Goal: Transaction & Acquisition: Purchase product/service

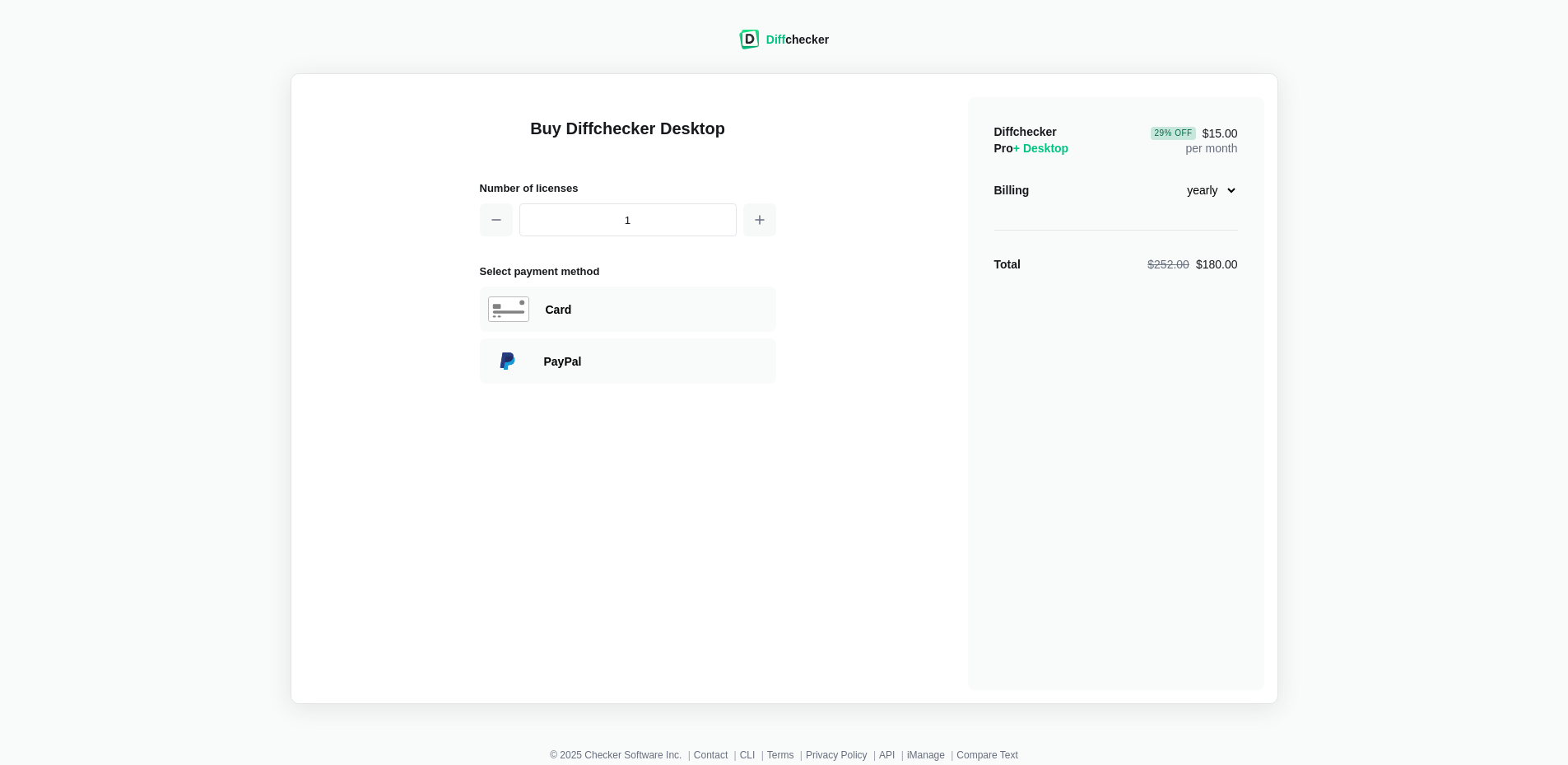
click at [1234, 189] on select "monthly yearly" at bounding box center [1202, 189] width 71 height 28
click at [1167, 176] on select "monthly yearly" at bounding box center [1202, 189] width 71 height 28
click at [1233, 192] on select "monthly yearly" at bounding box center [1202, 189] width 71 height 28
select select "desktop-yearly-180"
click at [1167, 176] on select "monthly yearly" at bounding box center [1202, 189] width 71 height 28
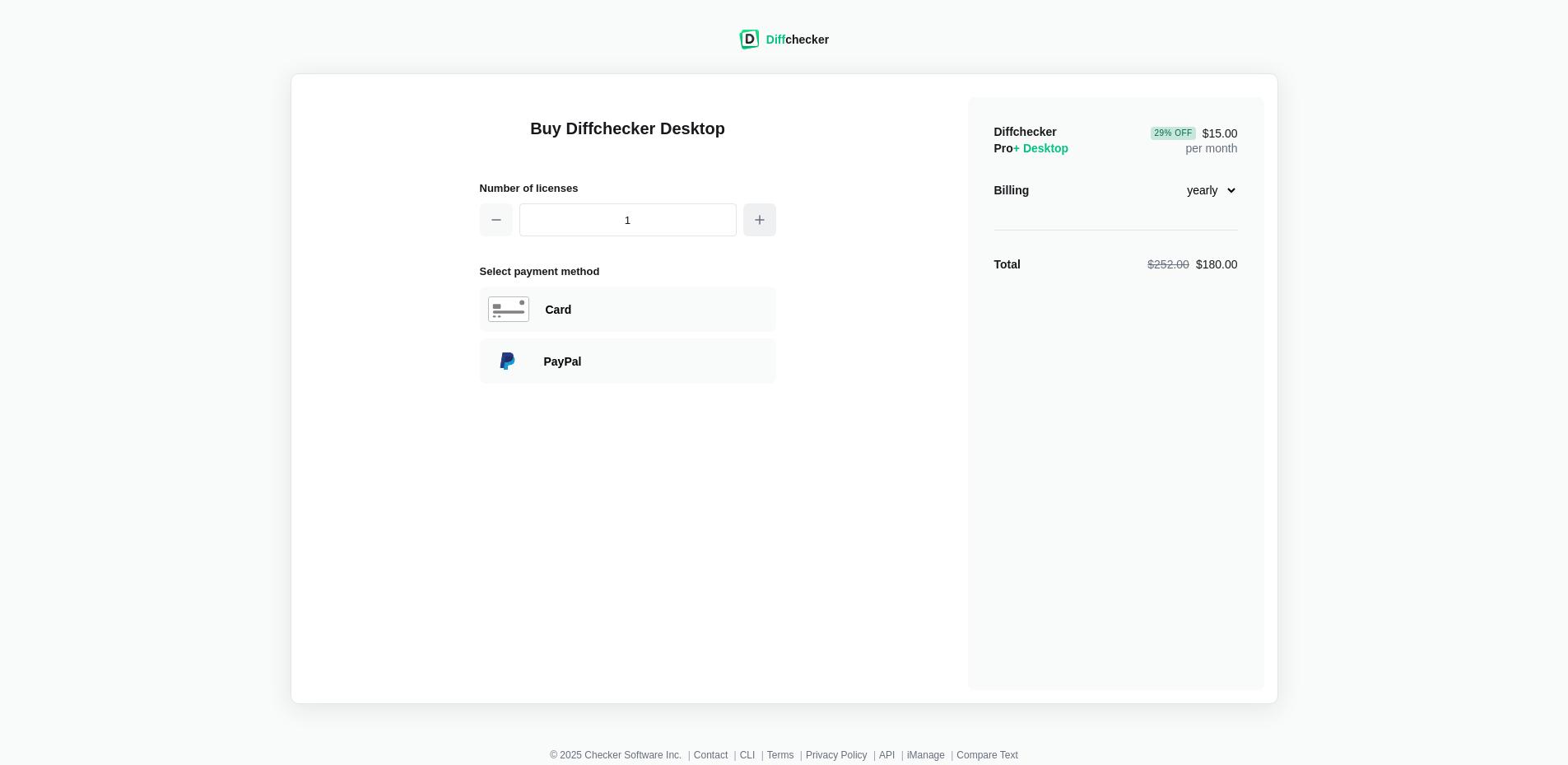
click at [758, 222] on icon "button" at bounding box center [760, 220] width 13 height 13
click at [492, 220] on icon "button" at bounding box center [496, 220] width 9 height 0
drag, startPoint x: 495, startPoint y: 218, endPoint x: 503, endPoint y: 220, distance: 8.2
click at [496, 218] on icon "button" at bounding box center [497, 220] width 13 height 13
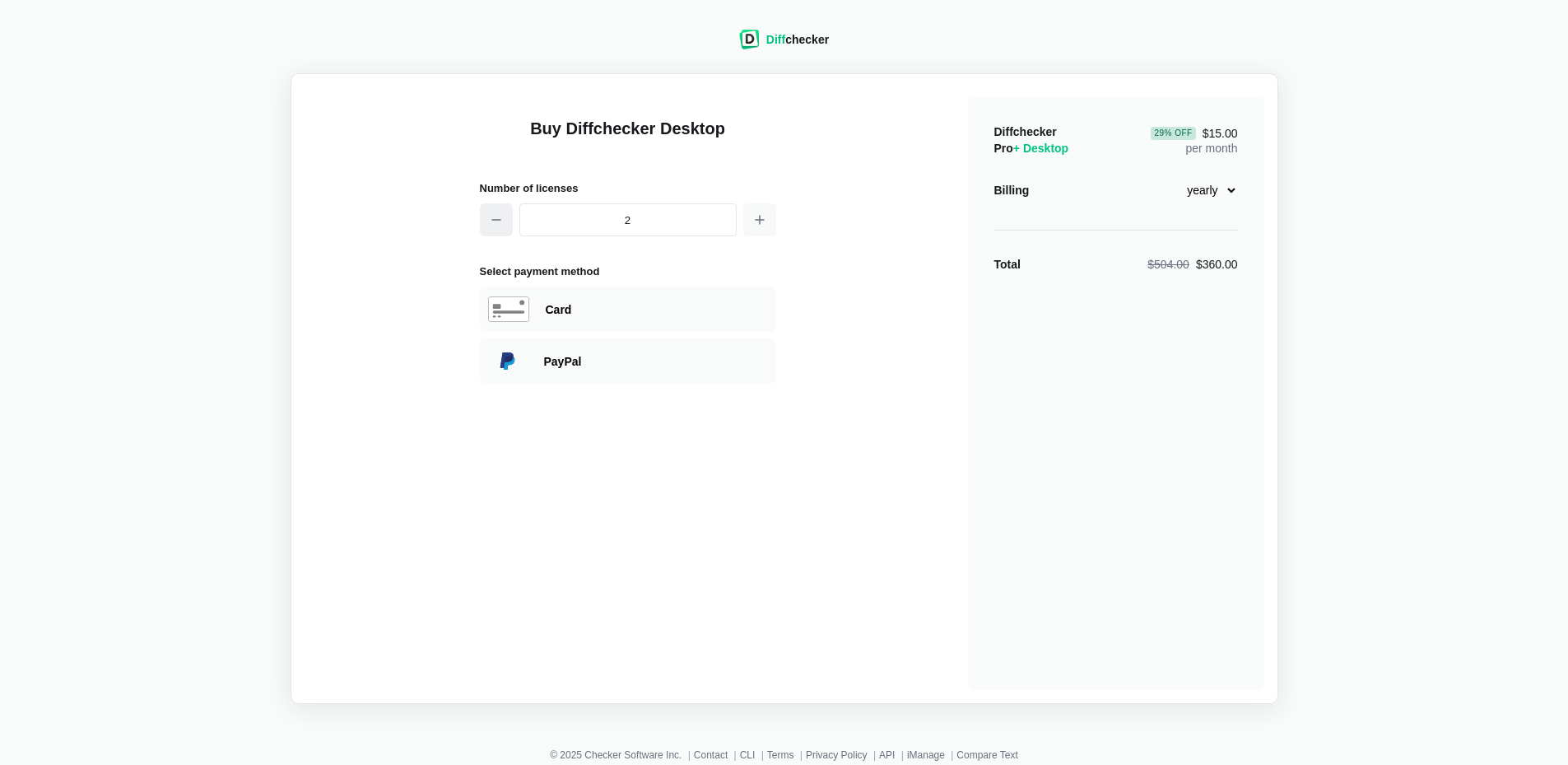
type input "1"
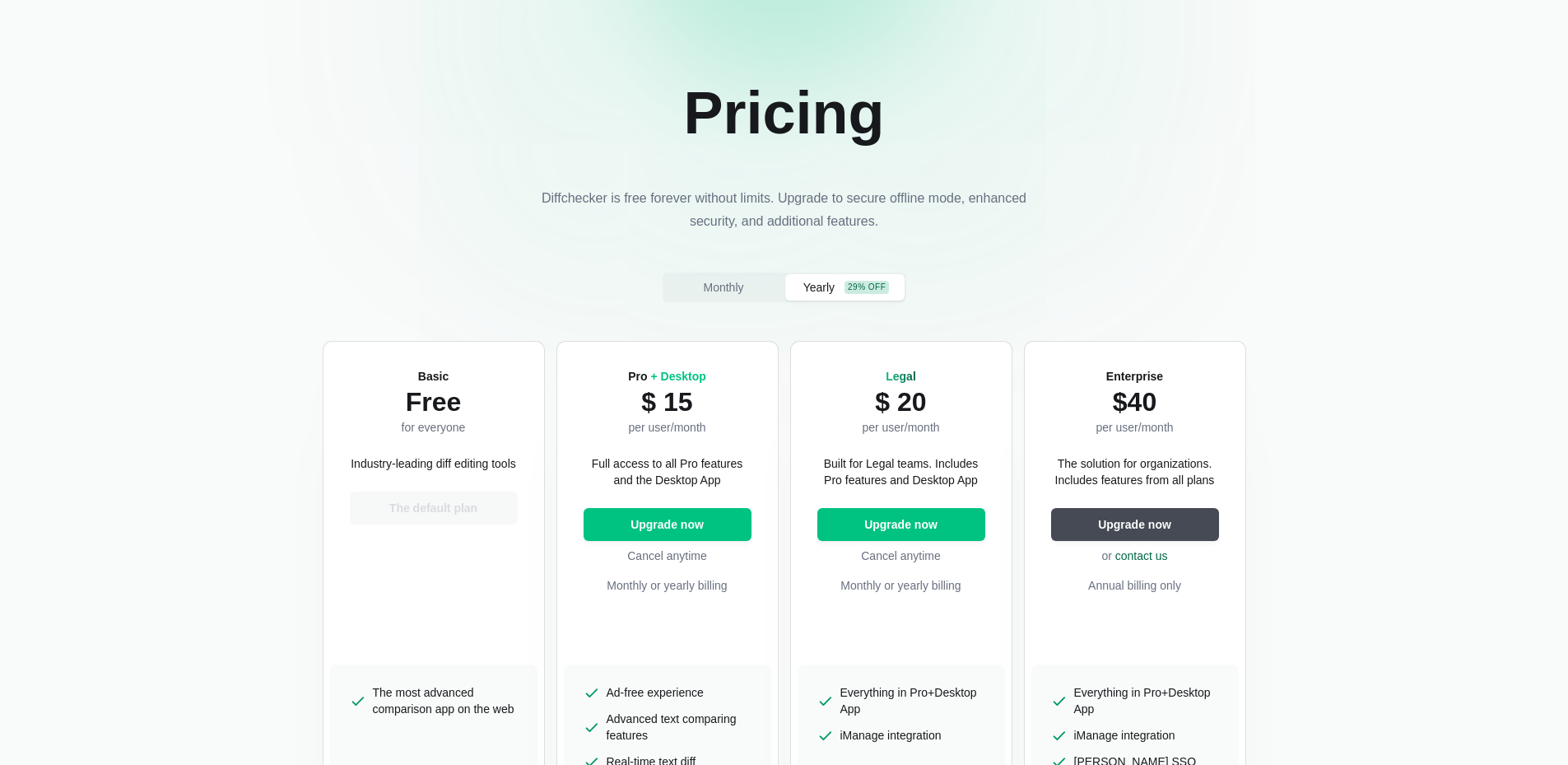
scroll to position [164, 0]
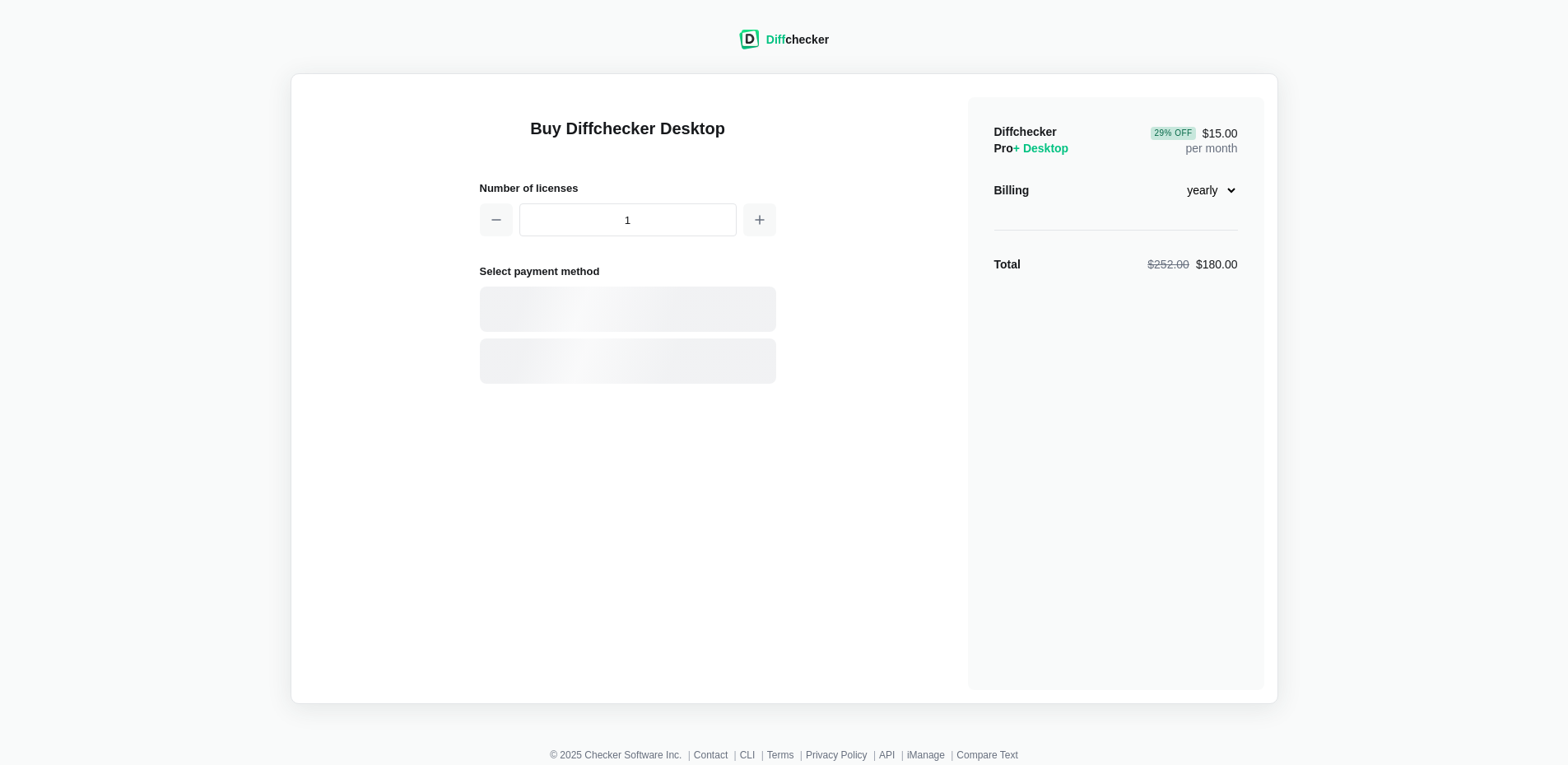
select select "desktop-yearly-180"
click at [563, 362] on div "PayPal" at bounding box center [656, 361] width 223 height 16
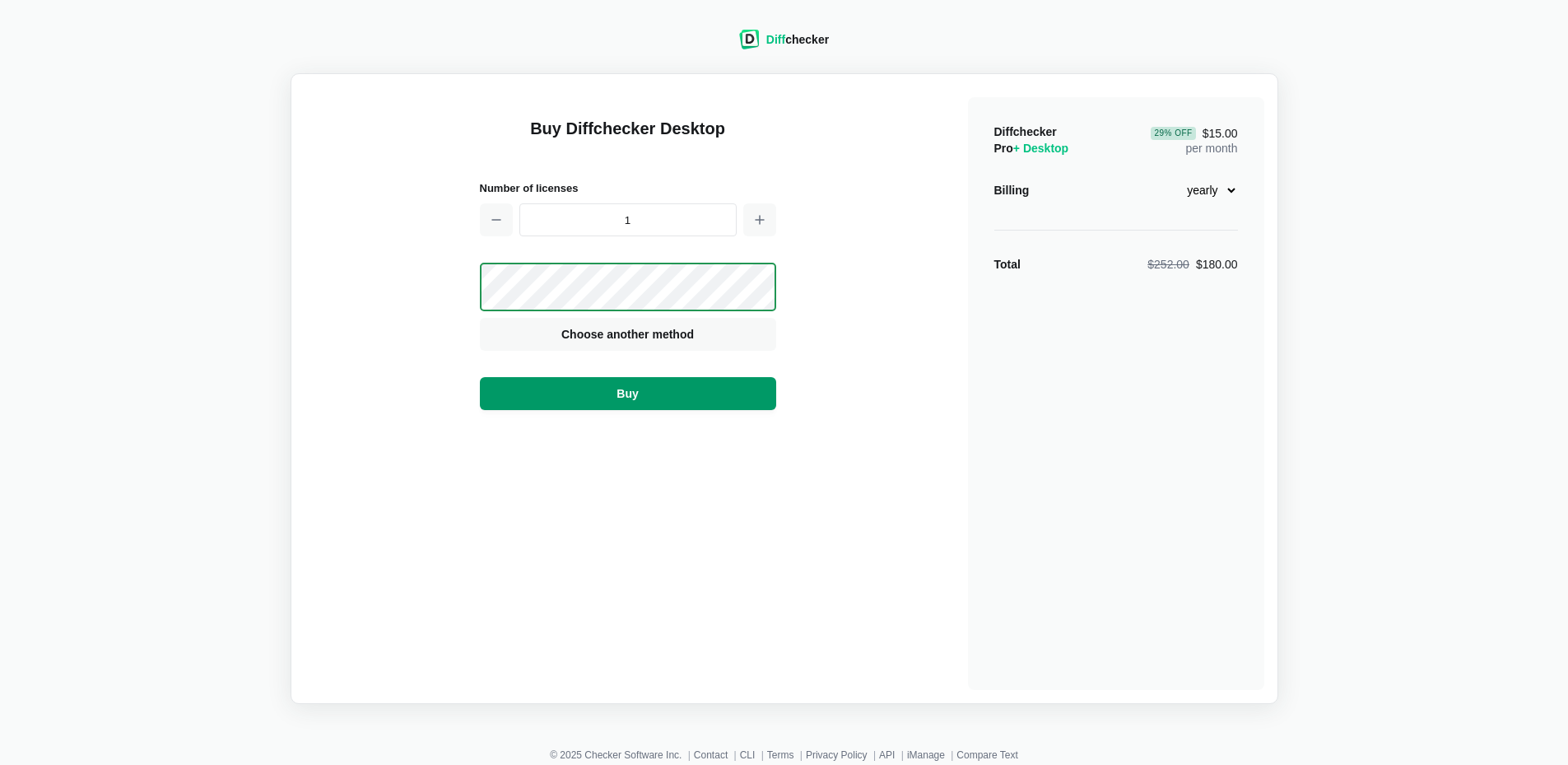
click at [610, 396] on button "Buy" at bounding box center [627, 393] width 296 height 32
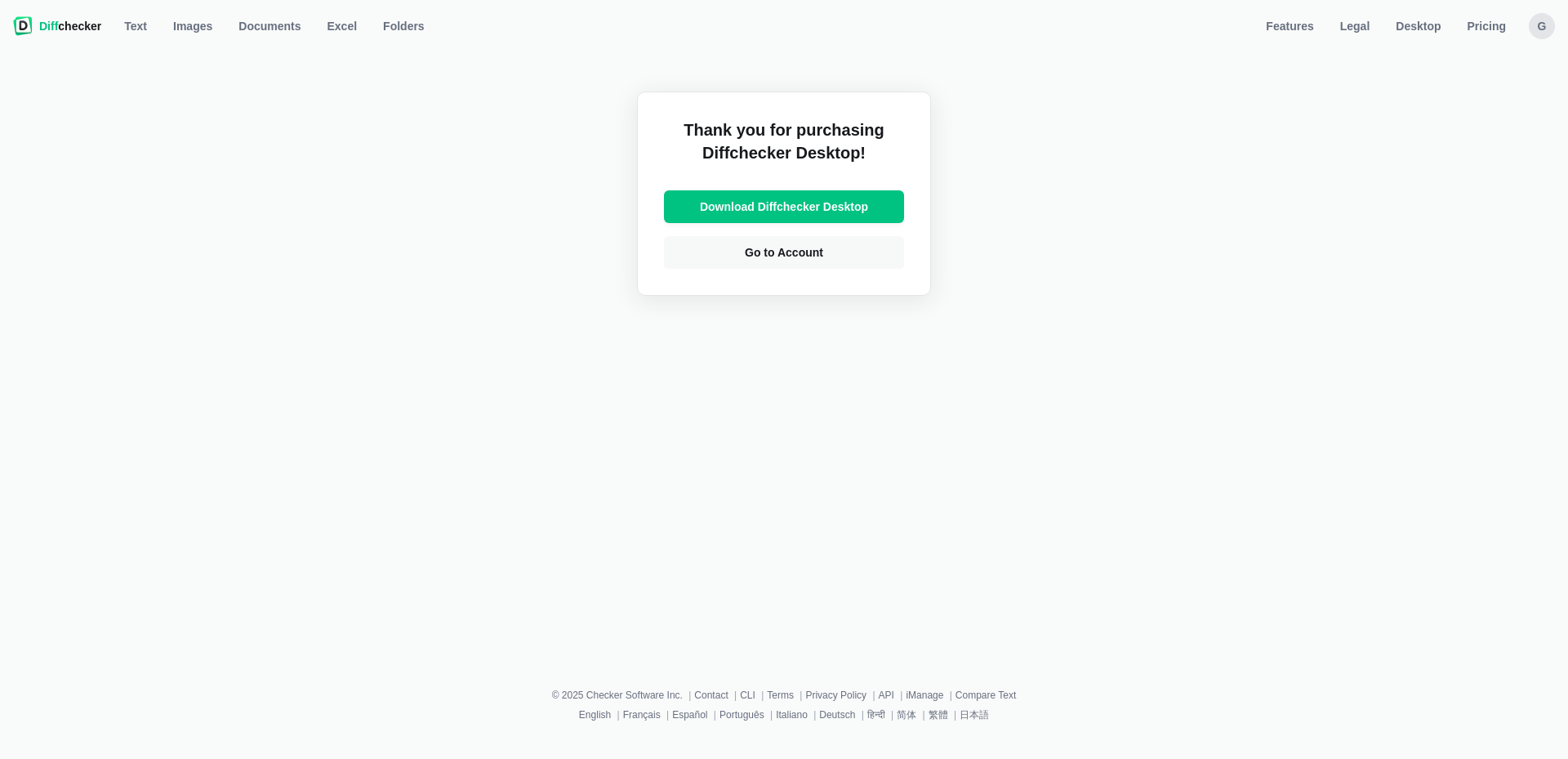
drag, startPoint x: 789, startPoint y: 208, endPoint x: 1079, endPoint y: 287, distance: 300.6
click at [797, 208] on span "Download Diffchecker Desktop" at bounding box center [784, 206] width 174 height 16
click at [776, 253] on span "Go to Account" at bounding box center [784, 252] width 85 height 16
